Goal: Task Accomplishment & Management: Manage account settings

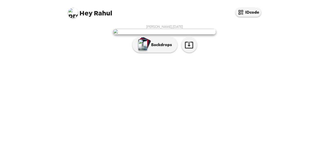
scroll to position [32, 0]
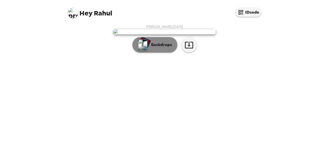
click at [152, 48] on p "Backdrops" at bounding box center [159, 45] width 23 height 6
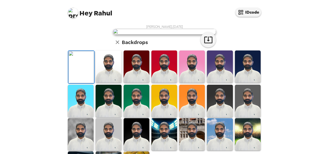
scroll to position [107, 0]
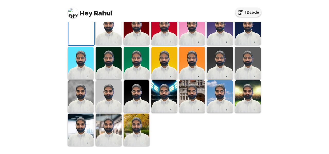
click at [206, 5] on icon "button" at bounding box center [208, 2] width 8 height 7
click at [113, 45] on img at bounding box center [109, 29] width 26 height 32
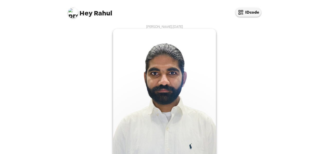
scroll to position [89, 0]
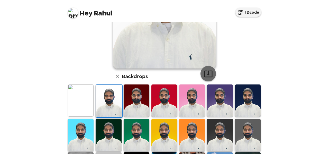
click at [205, 75] on icon "button" at bounding box center [208, 73] width 9 height 9
click at [243, 95] on img at bounding box center [248, 100] width 26 height 32
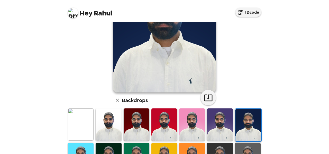
scroll to position [65, 0]
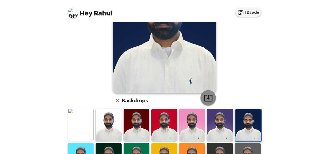
click at [207, 99] on icon "button" at bounding box center [208, 97] width 9 height 9
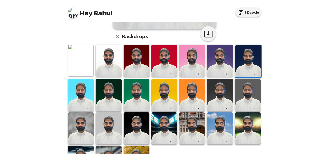
scroll to position [129, 0]
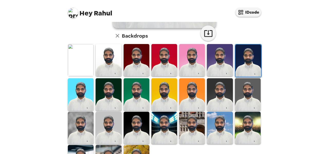
click at [80, 97] on img at bounding box center [81, 94] width 26 height 32
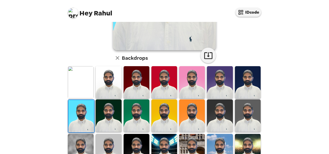
scroll to position [108, 0]
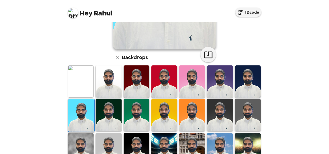
click at [308, 48] on div "Hey Rahul IDcode [PERSON_NAME] , [DATE] Backdrops" at bounding box center [164, 77] width 329 height 154
click at [102, 89] on img at bounding box center [109, 81] width 26 height 32
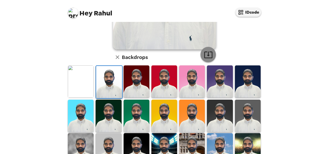
click at [208, 55] on icon "button" at bounding box center [208, 54] width 9 height 9
drag, startPoint x: 135, startPoint y: 86, endPoint x: 177, endPoint y: 75, distance: 43.7
click at [135, 86] on img at bounding box center [137, 81] width 26 height 32
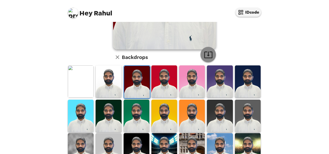
click at [207, 57] on icon "button" at bounding box center [208, 54] width 9 height 9
click at [160, 86] on img at bounding box center [164, 81] width 26 height 32
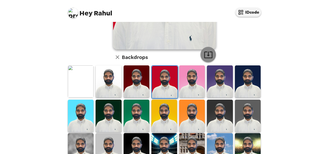
click at [207, 57] on icon "button" at bounding box center [208, 54] width 9 height 9
drag, startPoint x: 191, startPoint y: 78, endPoint x: 217, endPoint y: 60, distance: 31.2
click at [191, 78] on img at bounding box center [192, 81] width 26 height 32
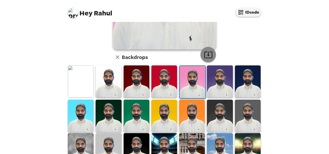
click at [205, 57] on icon "button" at bounding box center [208, 54] width 9 height 9
drag, startPoint x: 213, startPoint y: 88, endPoint x: 210, endPoint y: 74, distance: 14.7
click at [213, 88] on img at bounding box center [220, 81] width 26 height 32
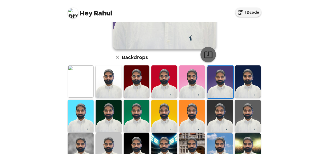
click at [206, 59] on icon "button" at bounding box center [208, 54] width 9 height 9
click at [243, 79] on img at bounding box center [248, 81] width 26 height 32
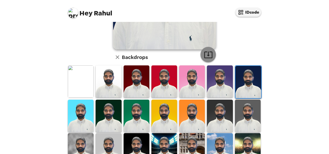
click at [207, 54] on icon "button" at bounding box center [208, 54] width 9 height 9
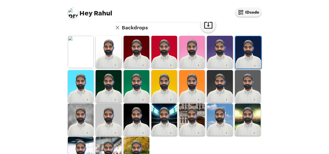
scroll to position [139, 0]
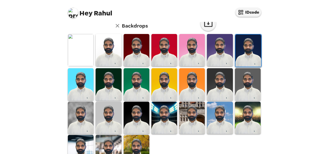
click at [81, 80] on img at bounding box center [81, 84] width 26 height 32
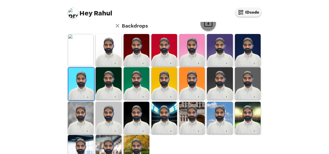
click at [207, 29] on button "button" at bounding box center [207, 22] width 15 height 15
drag, startPoint x: 109, startPoint y: 82, endPoint x: 185, endPoint y: 43, distance: 86.2
click at [109, 82] on img at bounding box center [109, 83] width 26 height 32
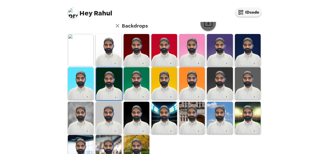
click at [210, 26] on icon "button" at bounding box center [208, 23] width 8 height 7
drag, startPoint x: 137, startPoint y: 77, endPoint x: 200, endPoint y: 39, distance: 73.6
click at [137, 77] on img at bounding box center [137, 83] width 26 height 32
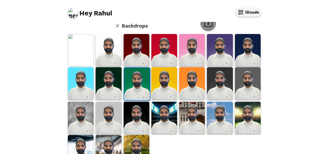
click at [209, 26] on icon "button" at bounding box center [208, 23] width 8 height 7
drag, startPoint x: 160, startPoint y: 85, endPoint x: 173, endPoint y: 76, distance: 15.4
click at [160, 85] on img at bounding box center [164, 83] width 26 height 32
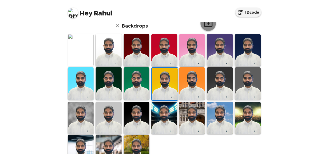
click at [207, 26] on icon "button" at bounding box center [208, 23] width 8 height 7
drag, startPoint x: 182, startPoint y: 76, endPoint x: 184, endPoint y: 73, distance: 4.2
click at [182, 76] on img at bounding box center [192, 83] width 26 height 32
